Goal: Check status: Check status

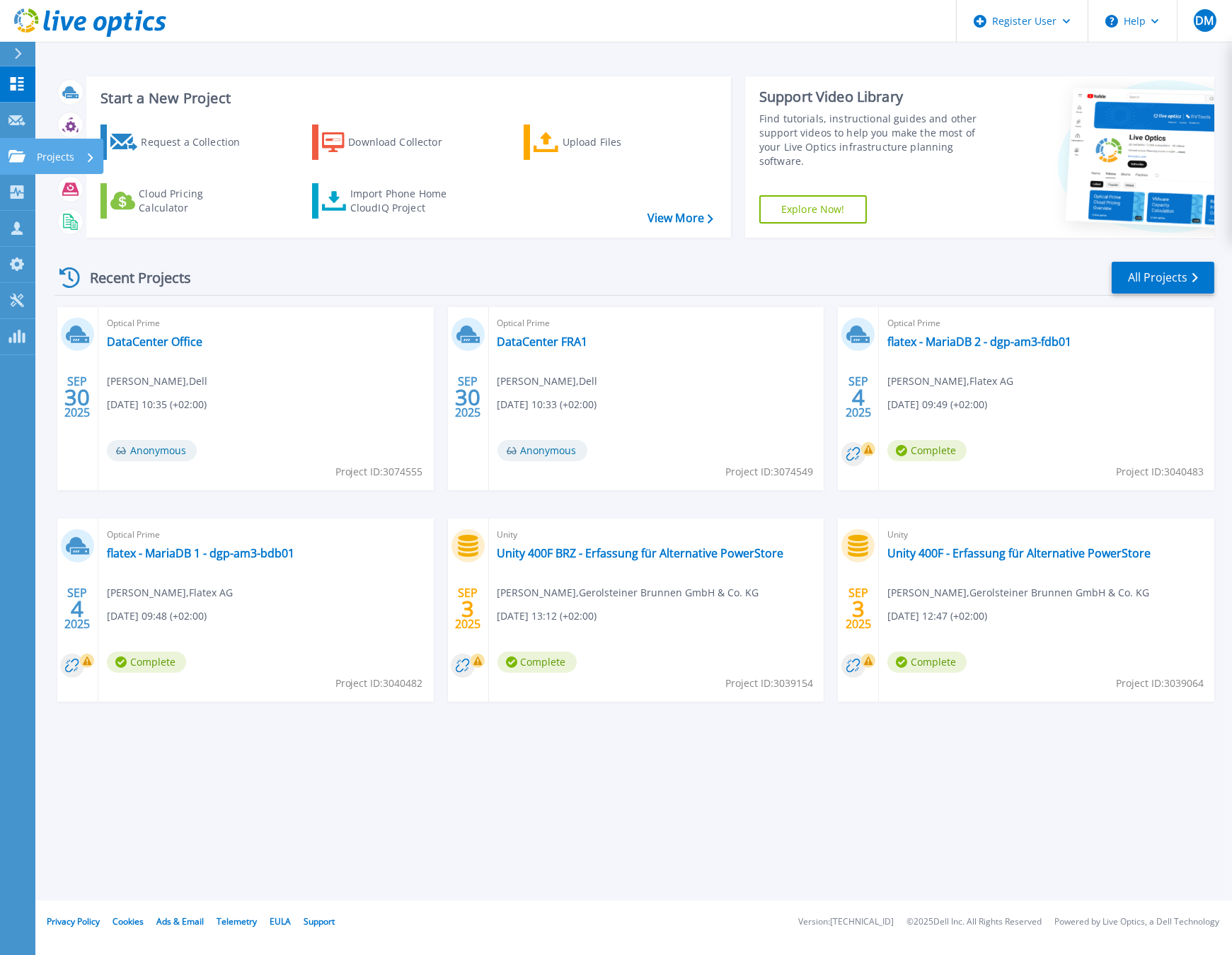
click at [17, 159] on icon at bounding box center [17, 156] width 17 height 12
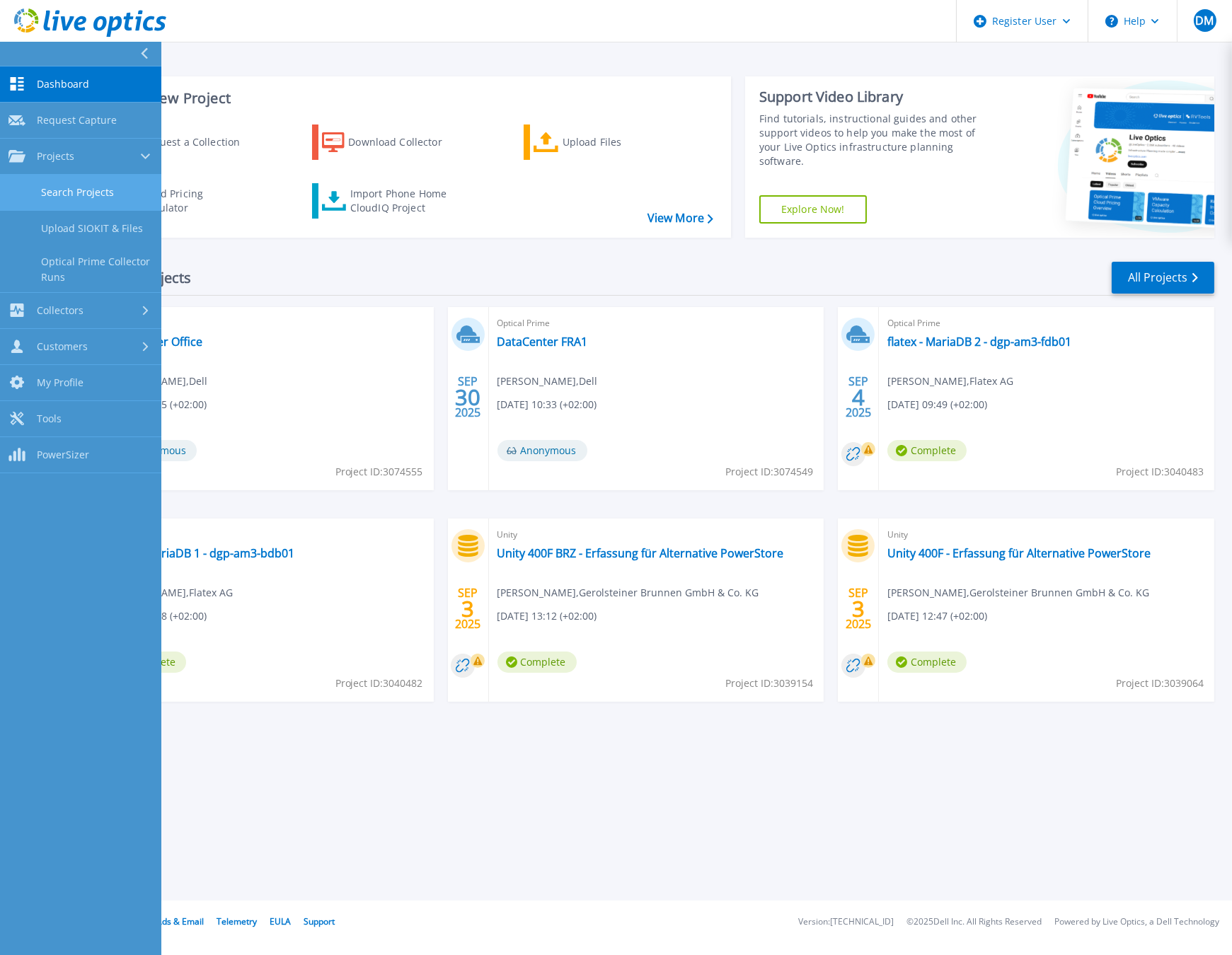
click at [54, 184] on link "Search Projects" at bounding box center [81, 193] width 161 height 36
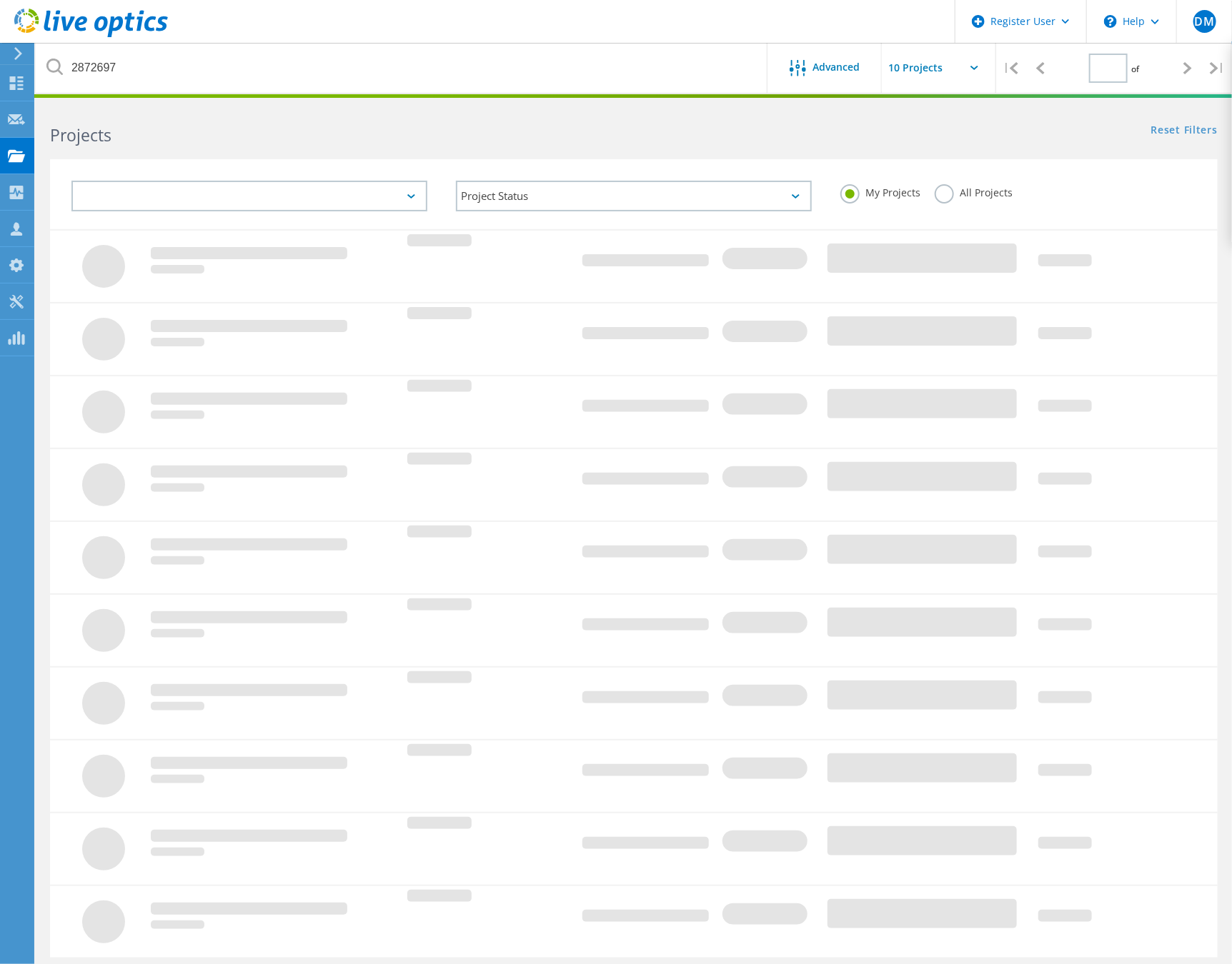
type input "1"
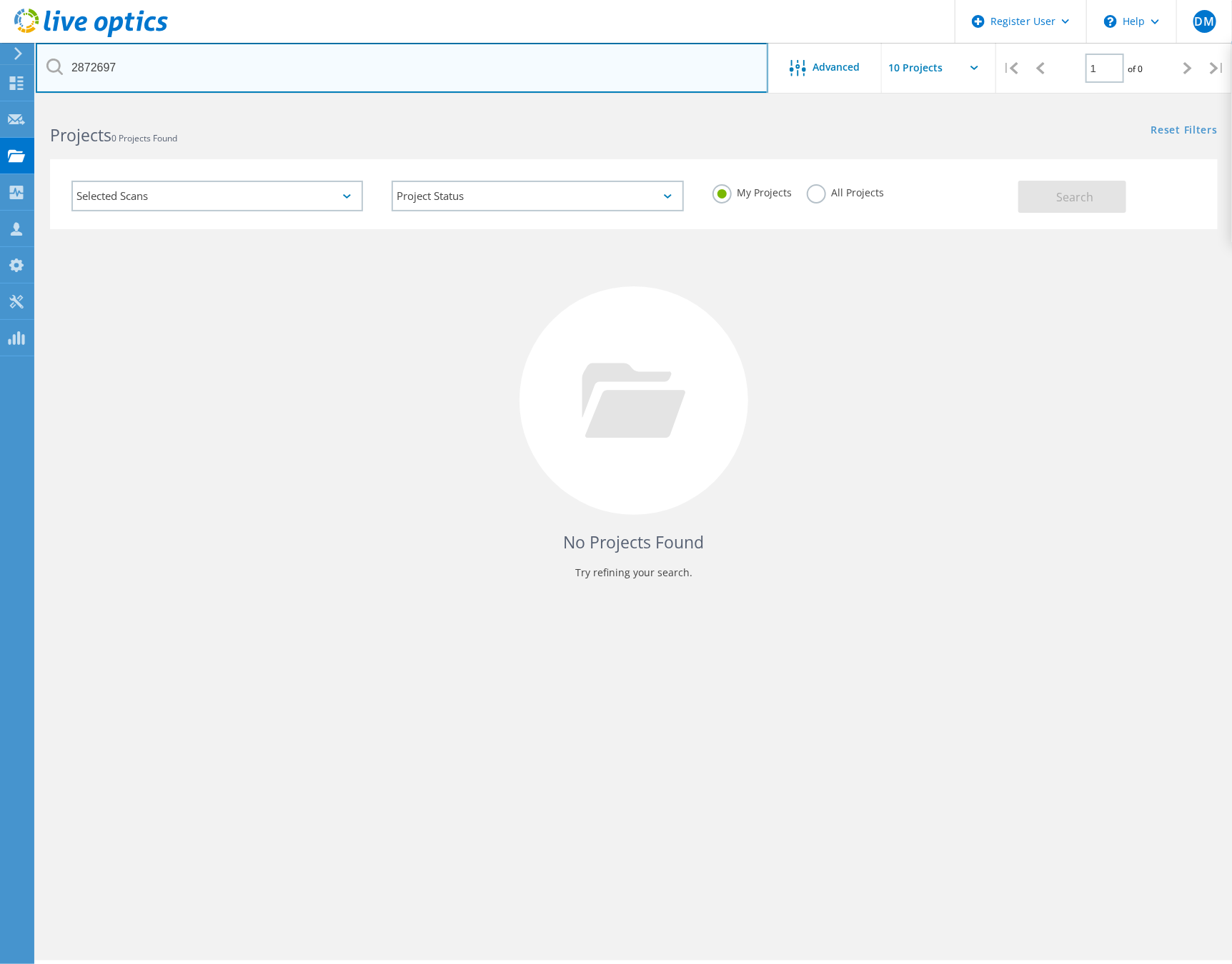
click at [99, 66] on input "2872697" at bounding box center [402, 68] width 733 height 50
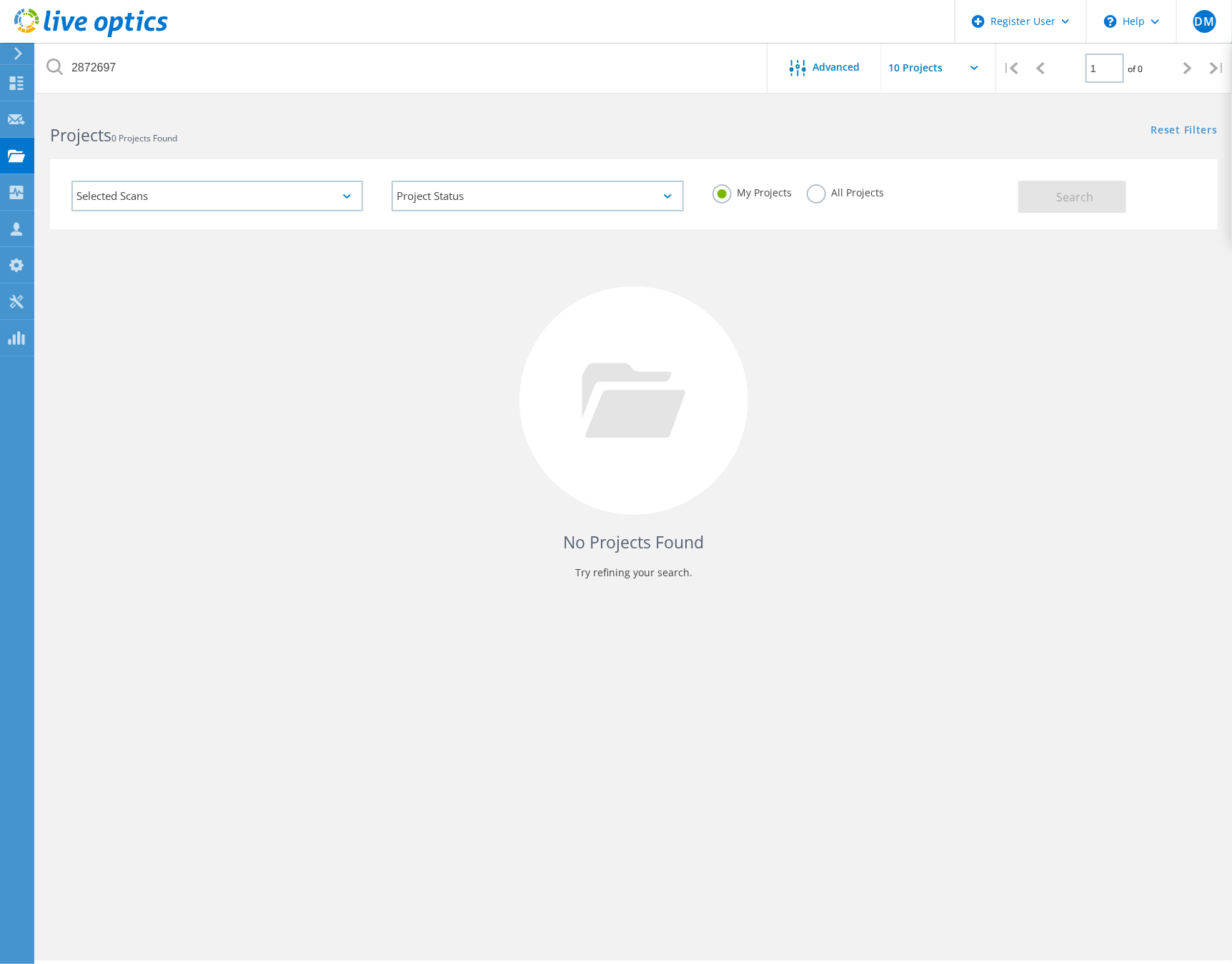
click at [819, 194] on label "All Projects" at bounding box center [845, 191] width 78 height 14
click at [0, 0] on input "All Projects" at bounding box center [0, 0] width 0 height 0
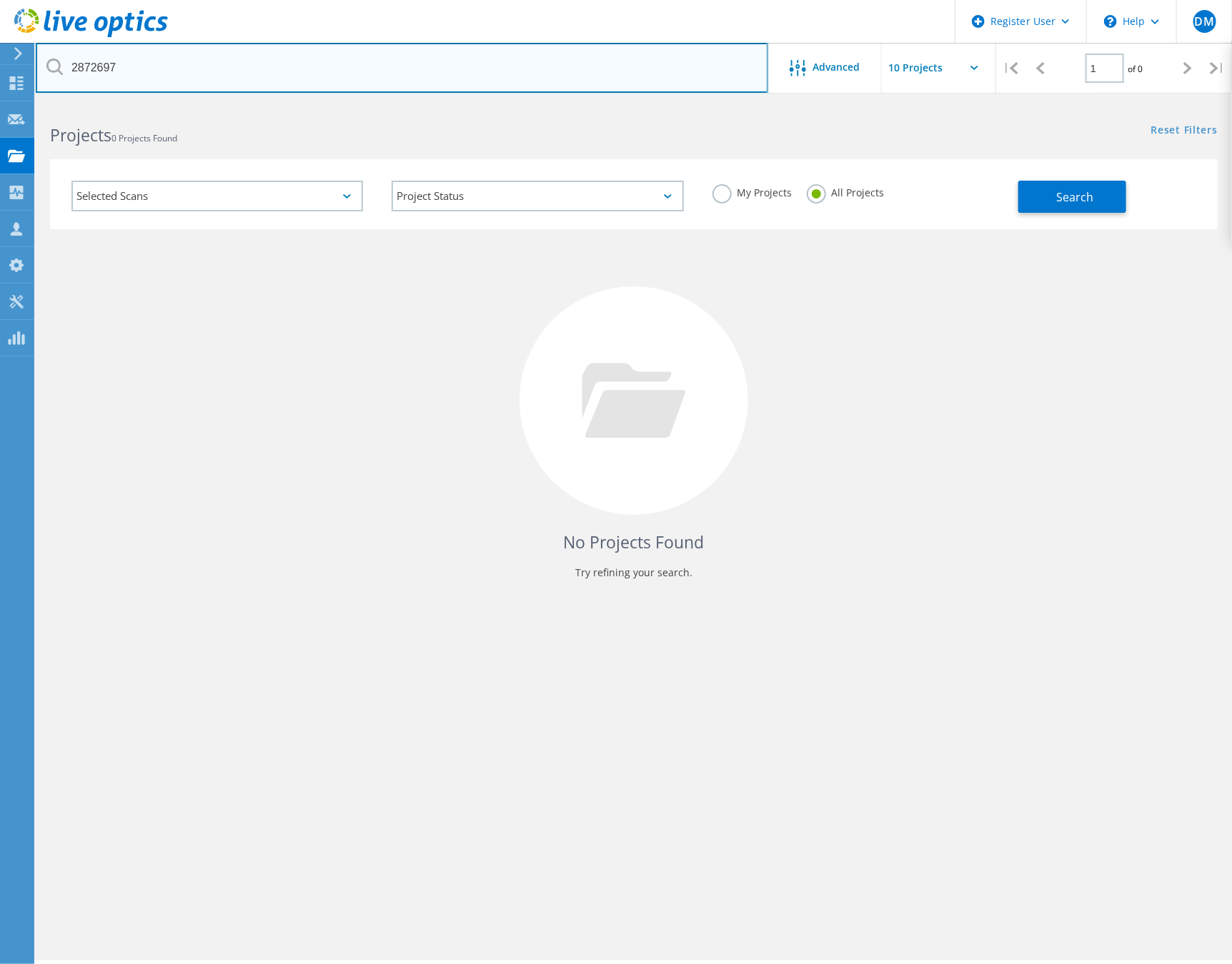
click at [494, 65] on input "2872697" at bounding box center [402, 68] width 733 height 50
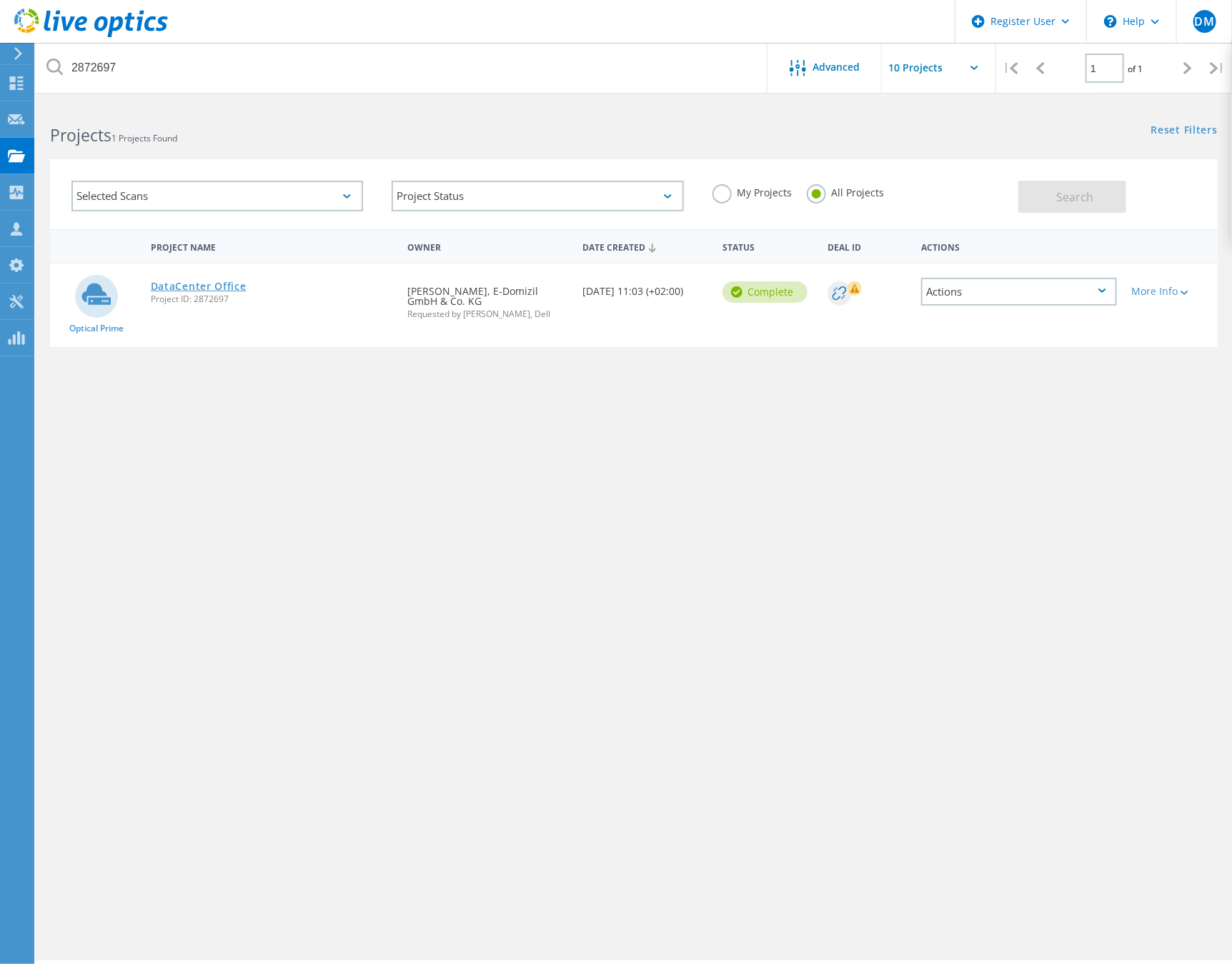
click at [232, 281] on link "DataCenter Office" at bounding box center [199, 286] width 96 height 10
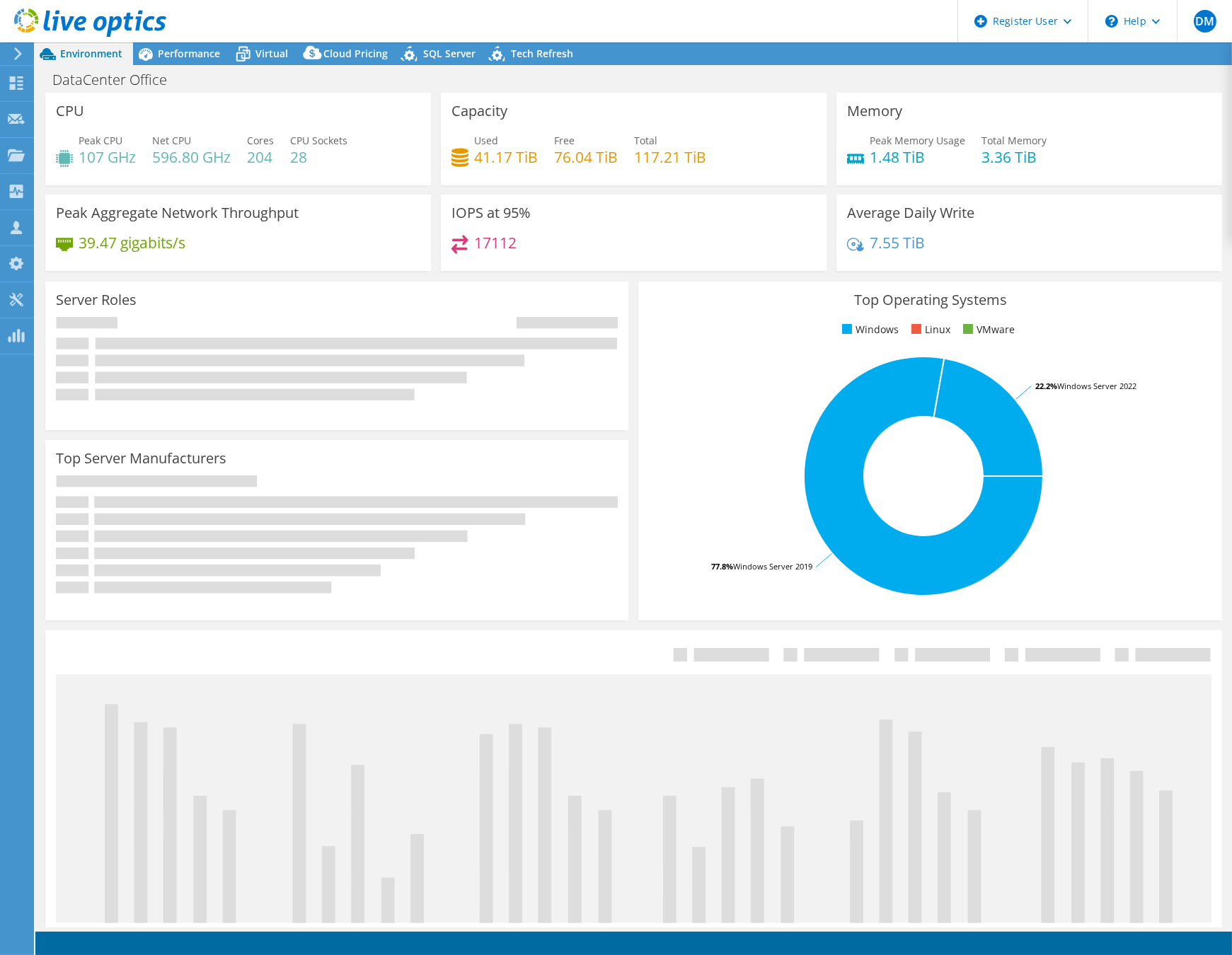
select select "USD"
select select "EUFrankfurt"
select select "EUR"
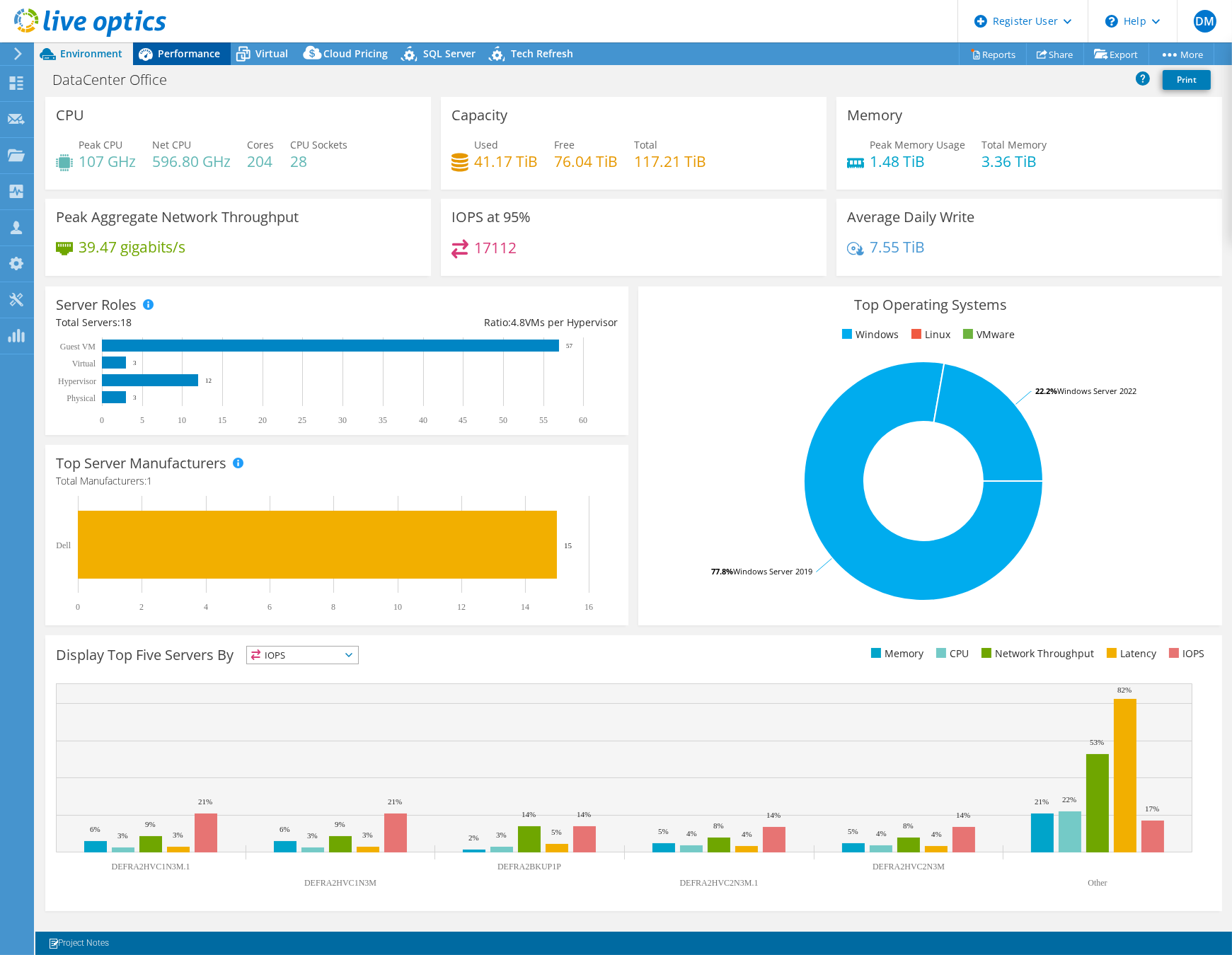
click at [195, 54] on span "Performance" at bounding box center [189, 54] width 62 height 14
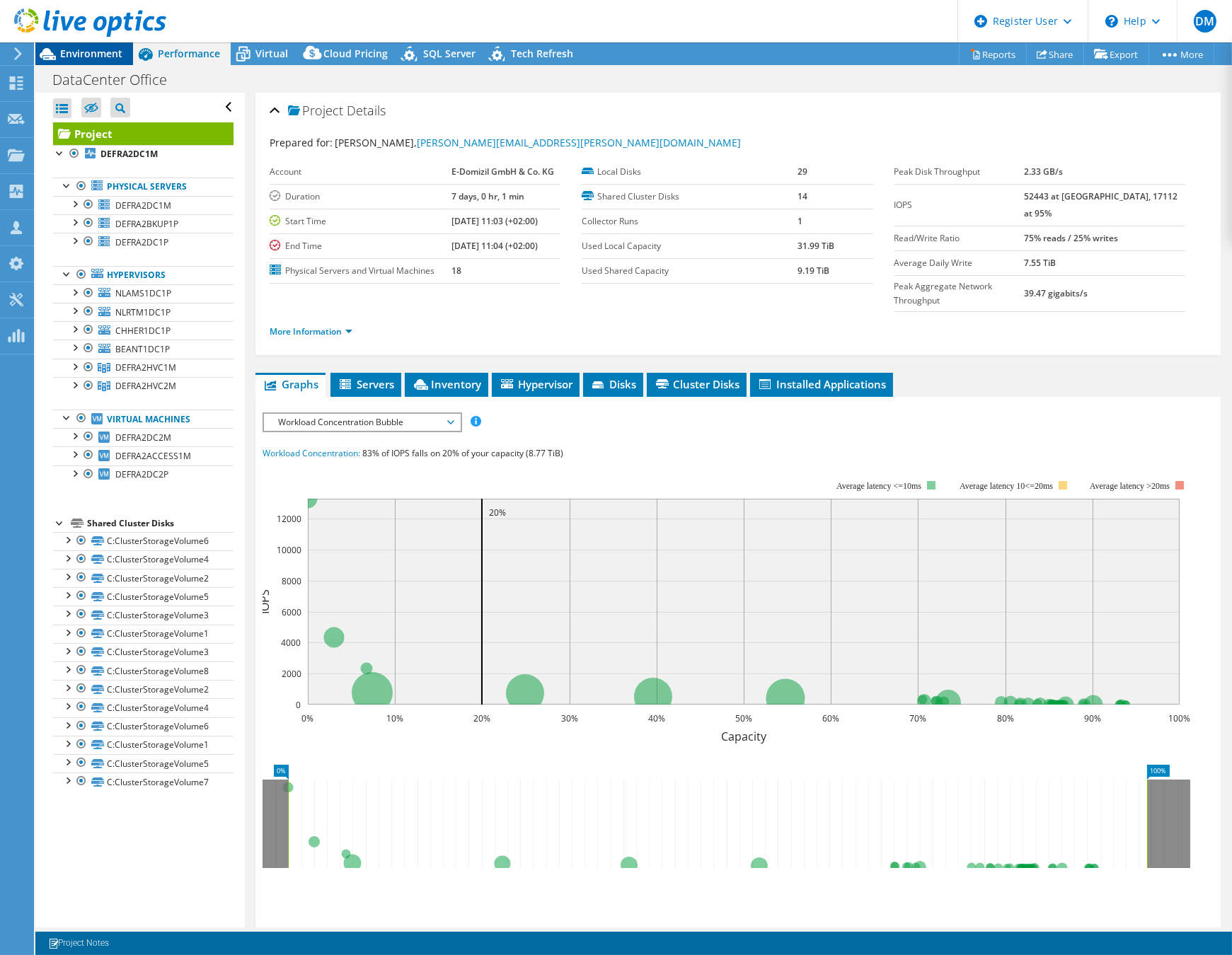
click at [80, 51] on span "Environment" at bounding box center [91, 54] width 62 height 14
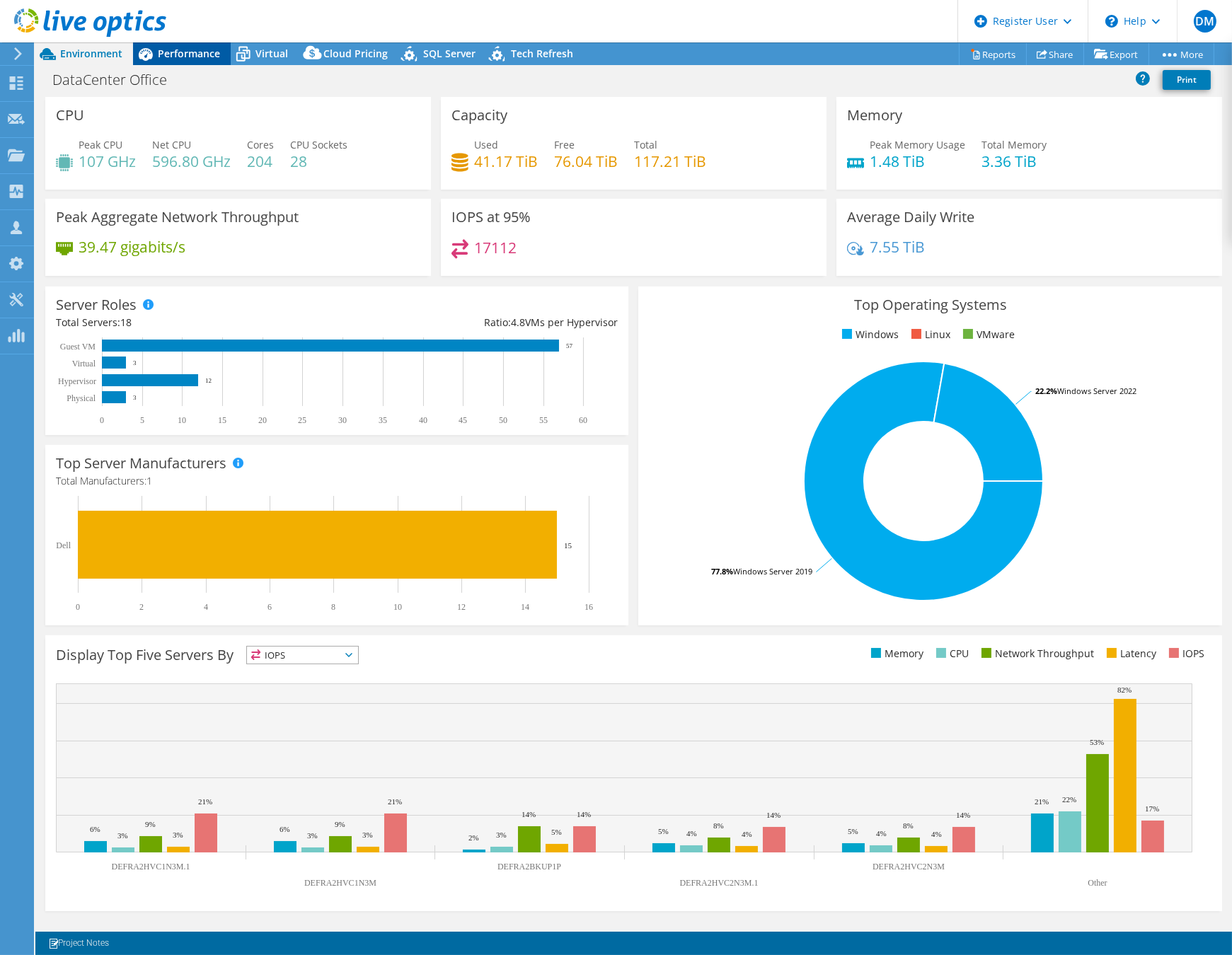
click at [183, 48] on span "Performance" at bounding box center [189, 54] width 62 height 14
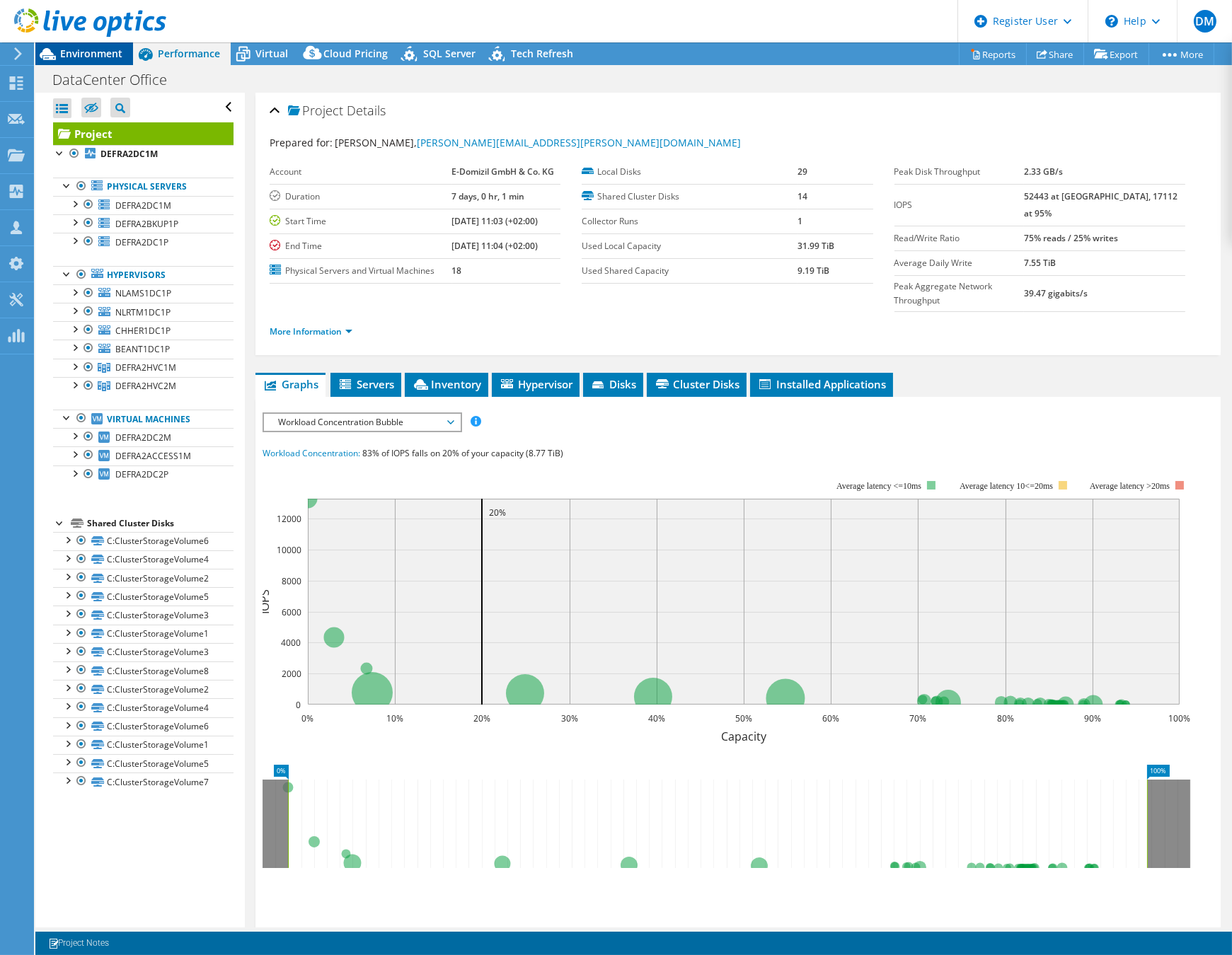
click at [102, 47] on span "Environment" at bounding box center [91, 54] width 62 height 14
